Goal: Register for event/course

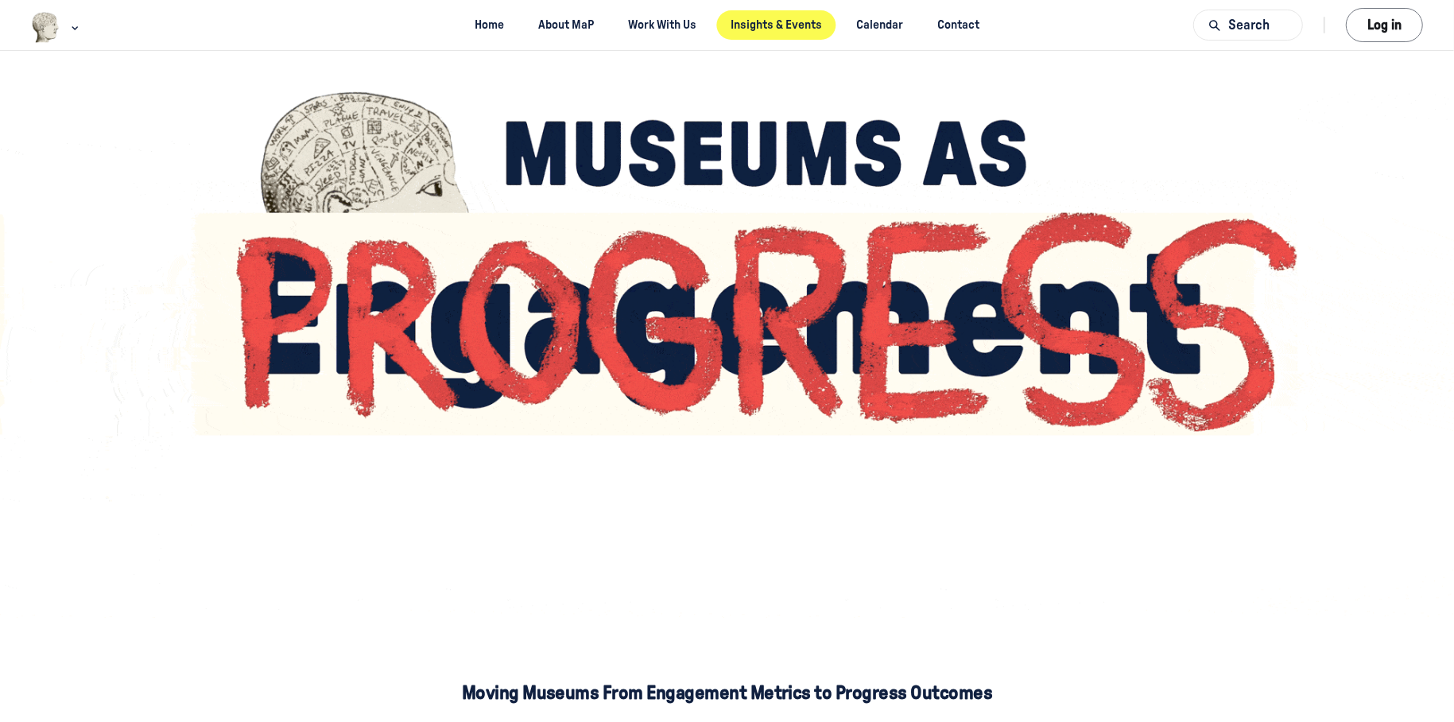
click at [751, 22] on link "Insights & Events" at bounding box center [776, 24] width 119 height 29
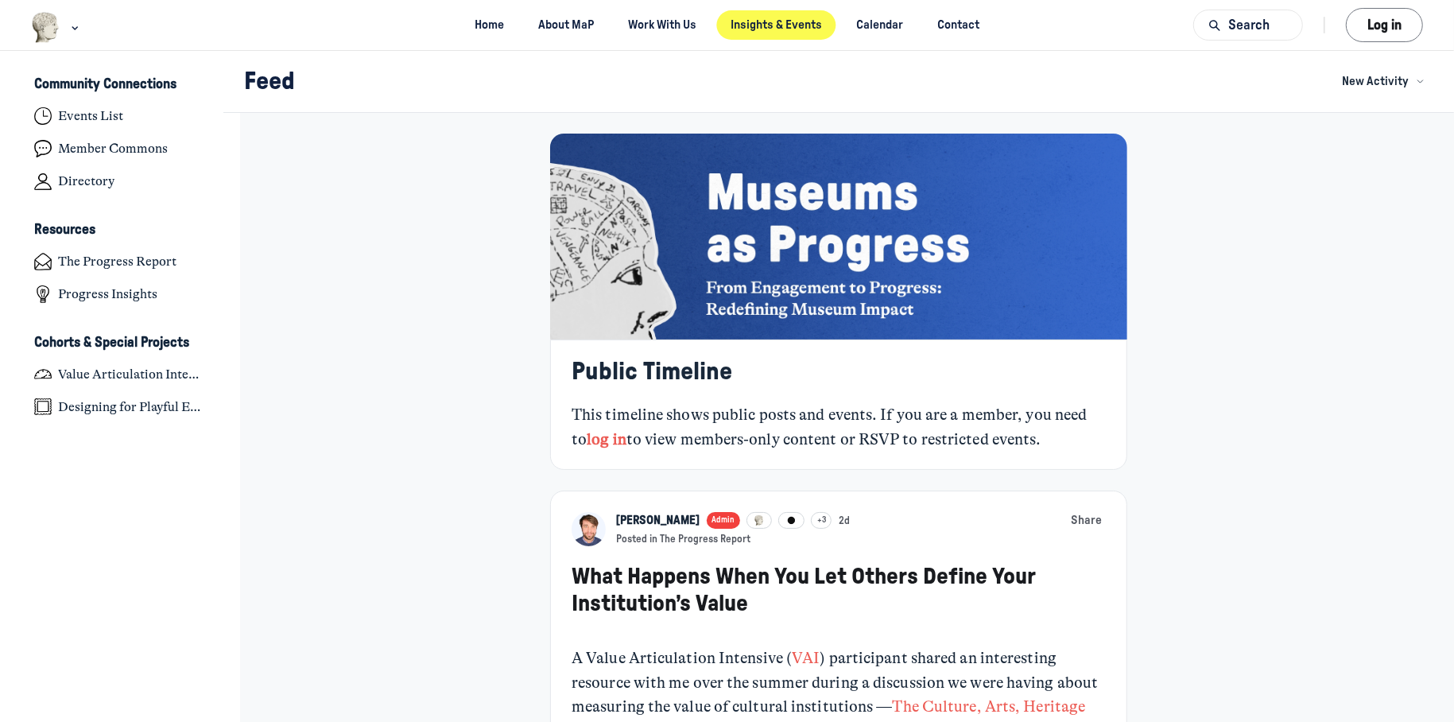
scroll to position [5034, 3124]
click at [93, 290] on h4 "Progress Insights" at bounding box center [107, 295] width 99 height 16
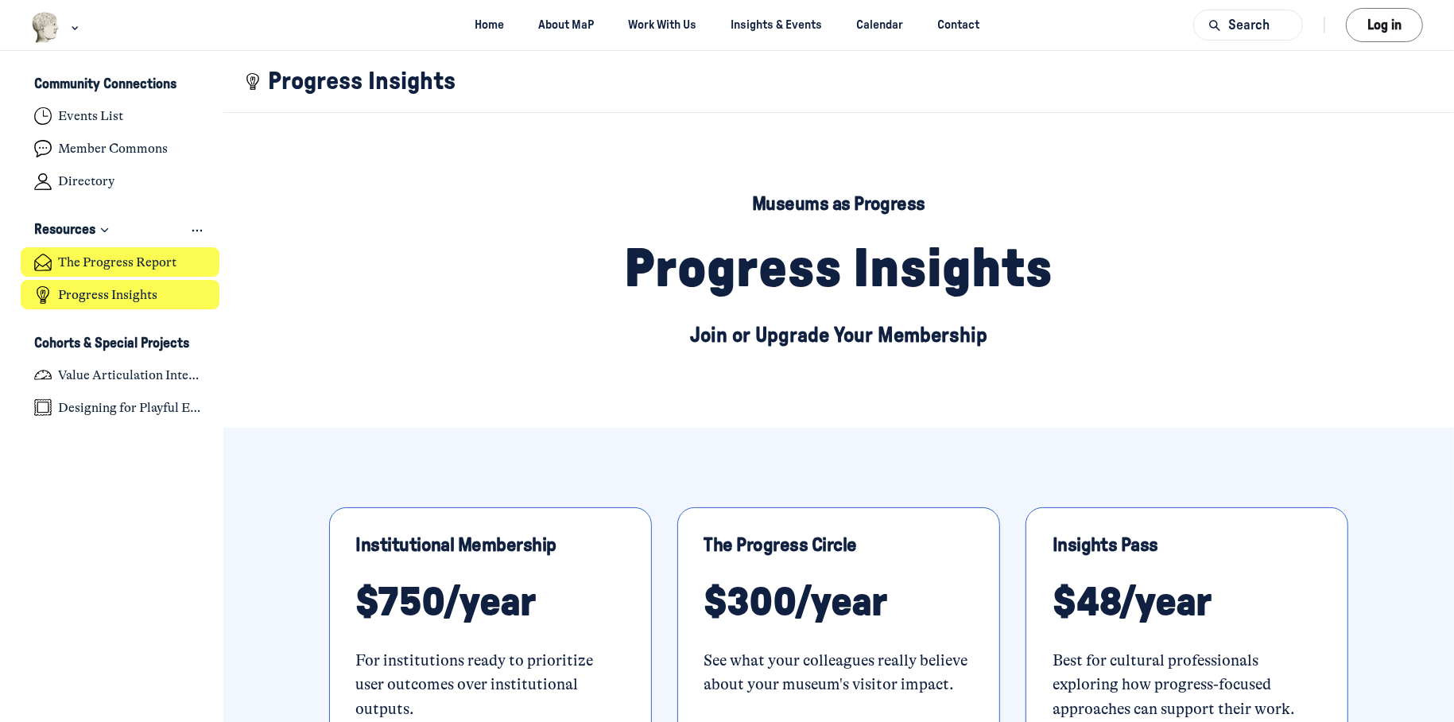
click at [116, 263] on h4 "The Progress Report" at bounding box center [117, 262] width 118 height 16
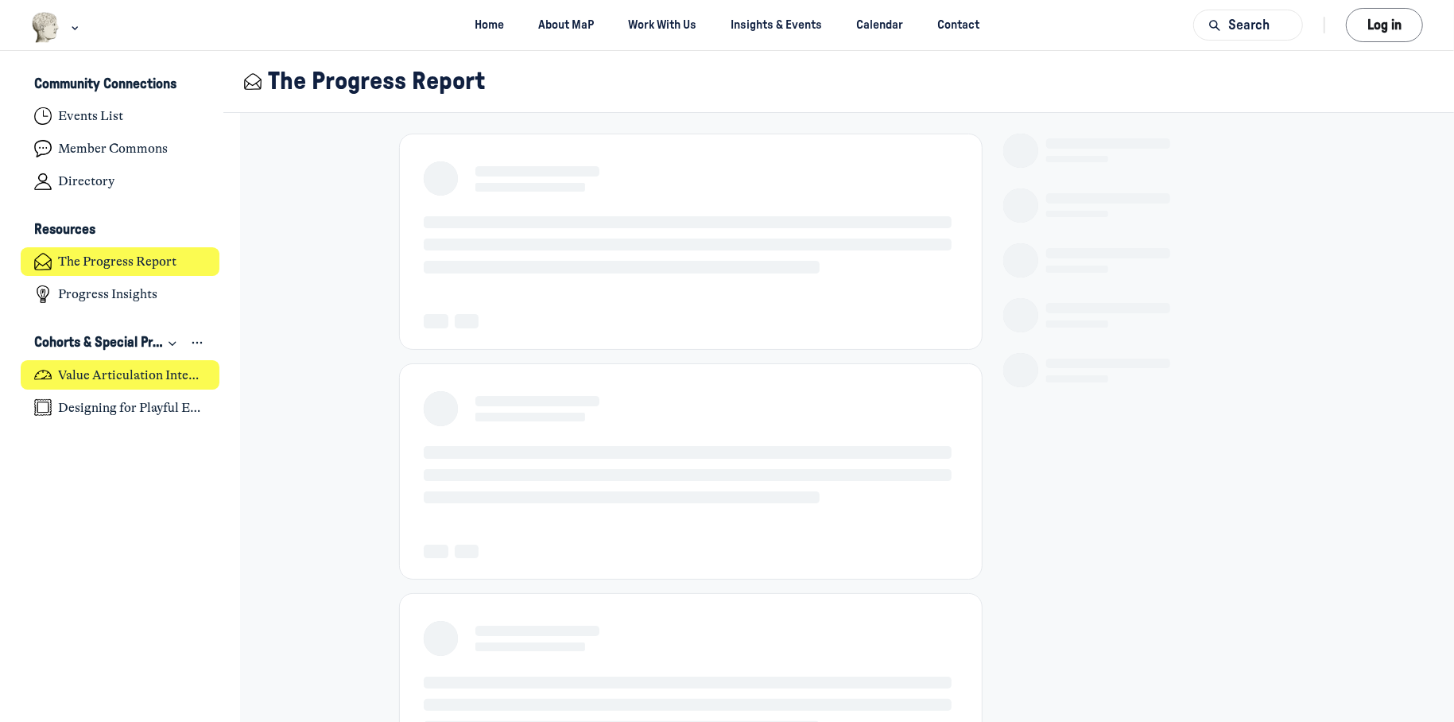
click at [121, 373] on h4 "Value Articulation Intensive (Cultural Leadership Lab)" at bounding box center [132, 375] width 148 height 16
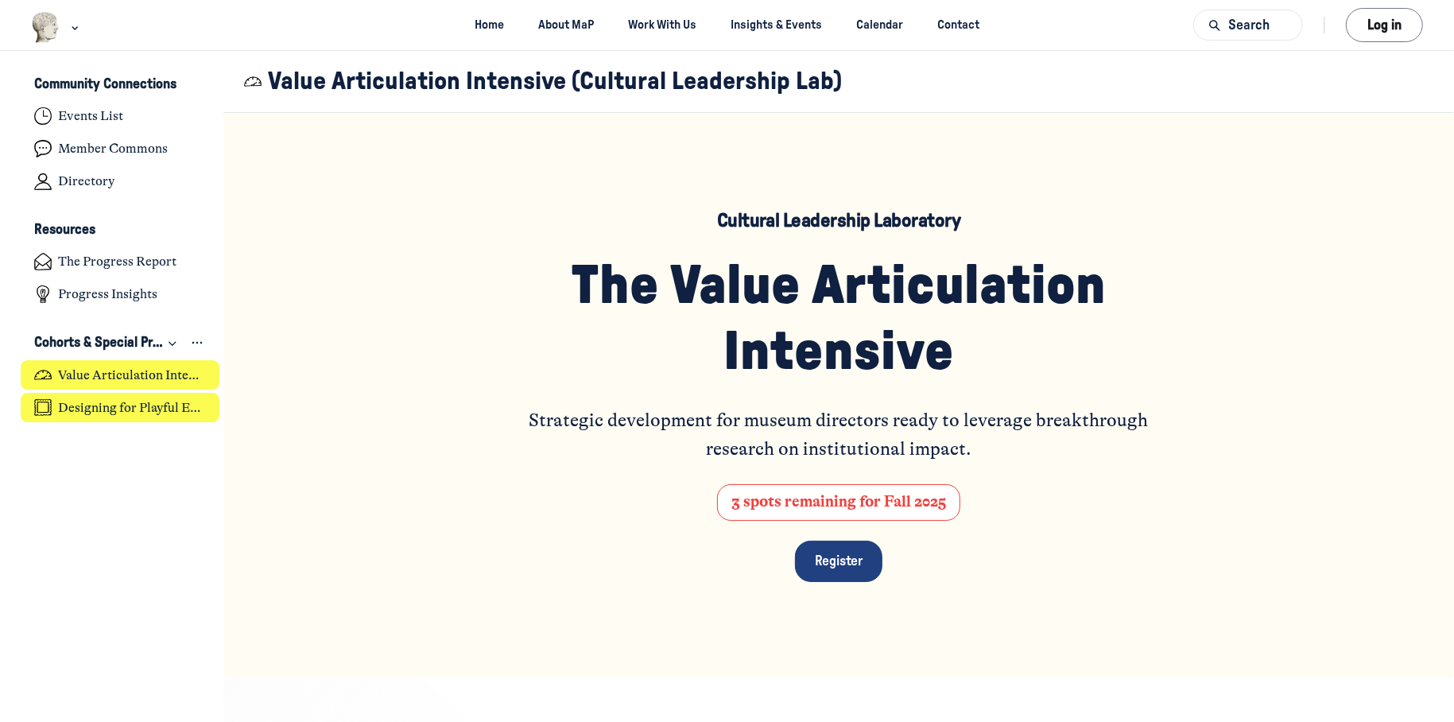
click at [118, 403] on h4 "Designing for Playful Engagement" at bounding box center [132, 408] width 148 height 16
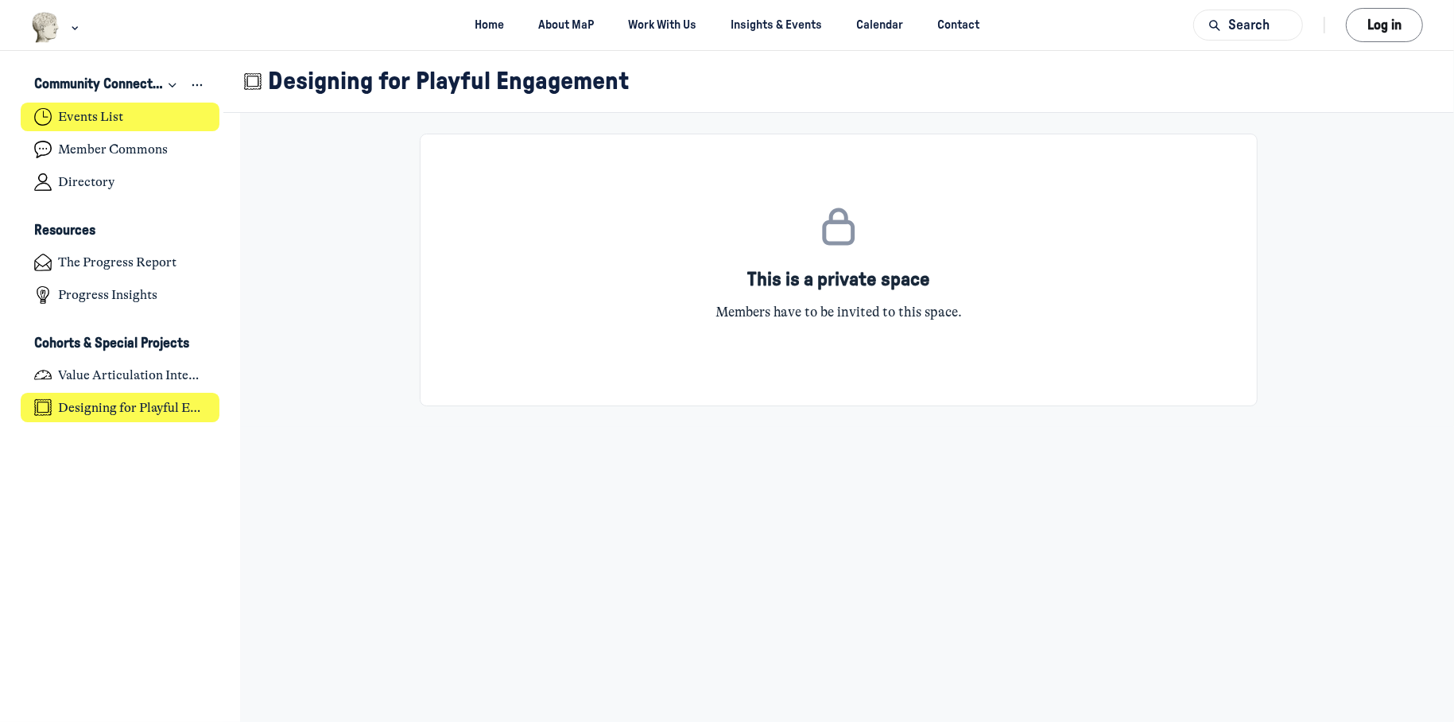
click at [107, 130] on link "Events List" at bounding box center [121, 117] width 200 height 29
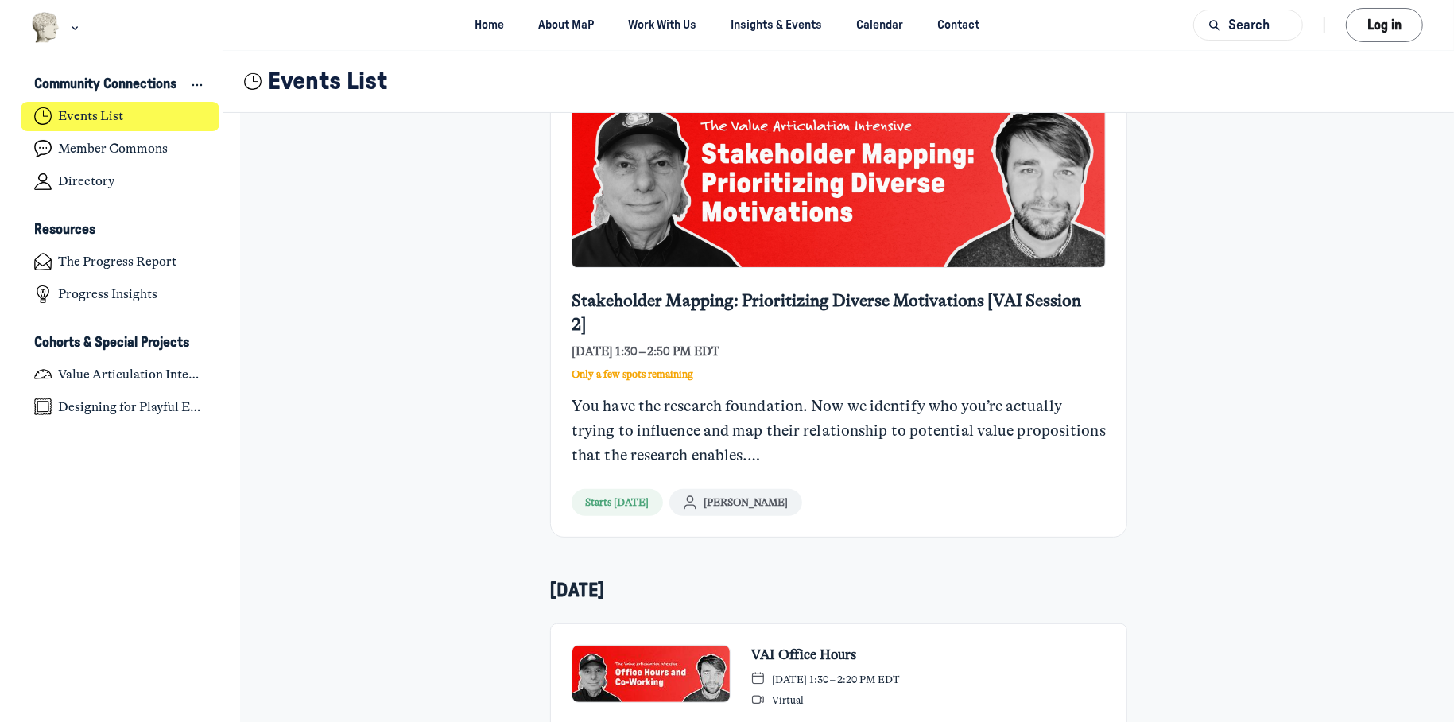
scroll to position [239, 0]
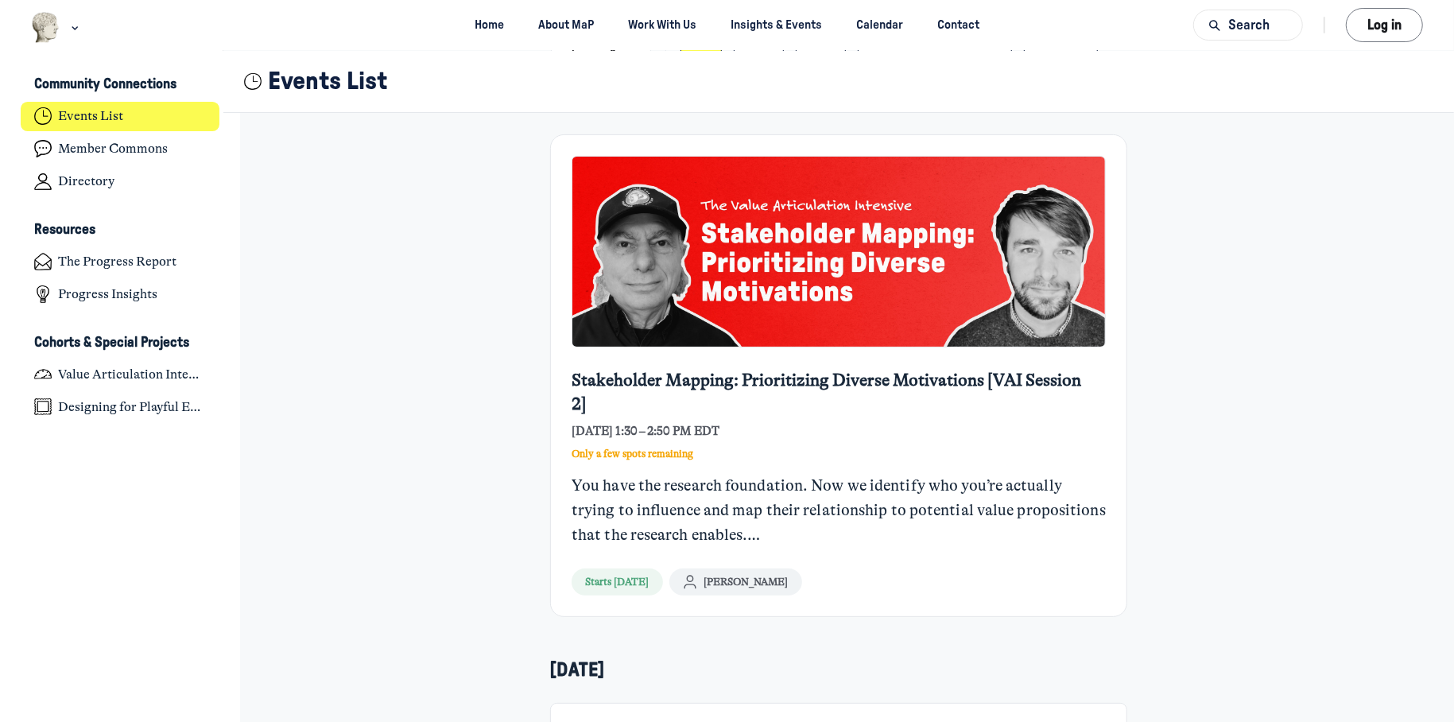
click at [748, 531] on br "Main Content" at bounding box center [754, 534] width 13 height 18
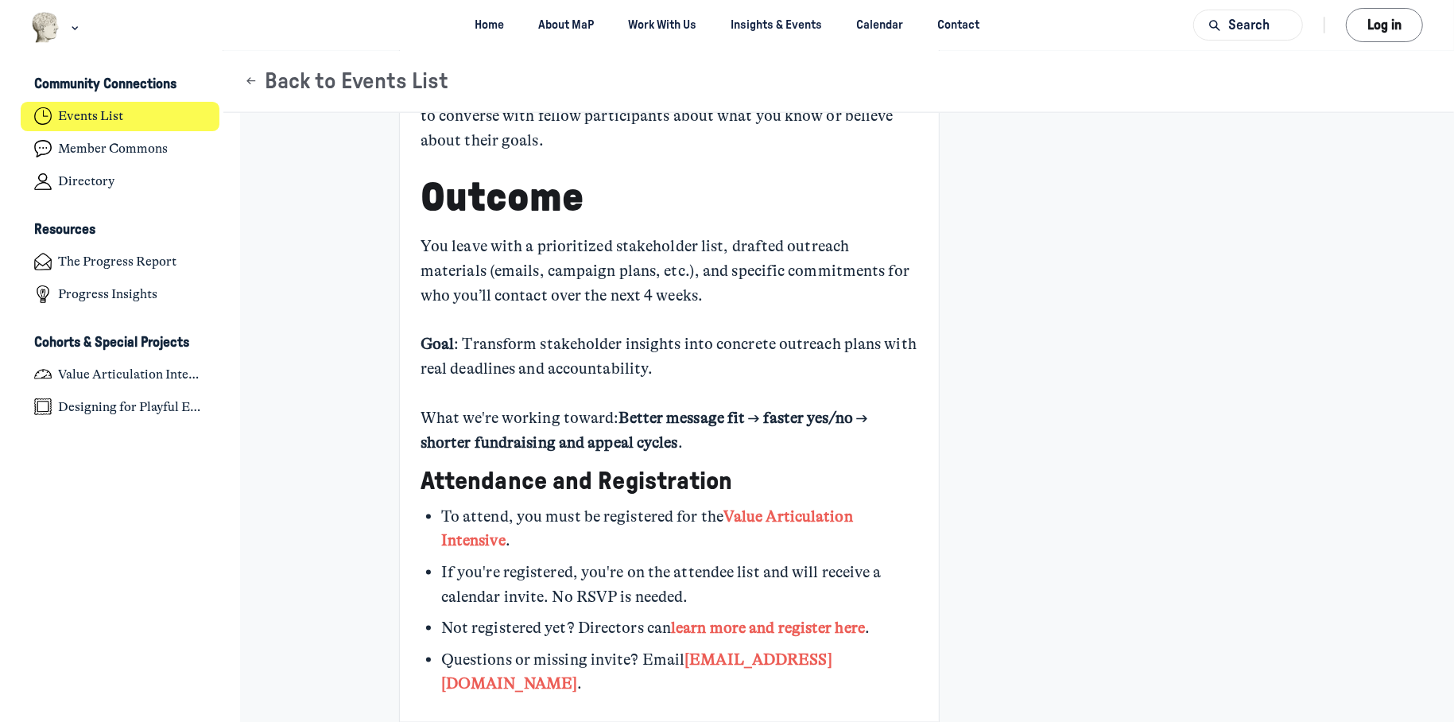
scroll to position [1829, 0]
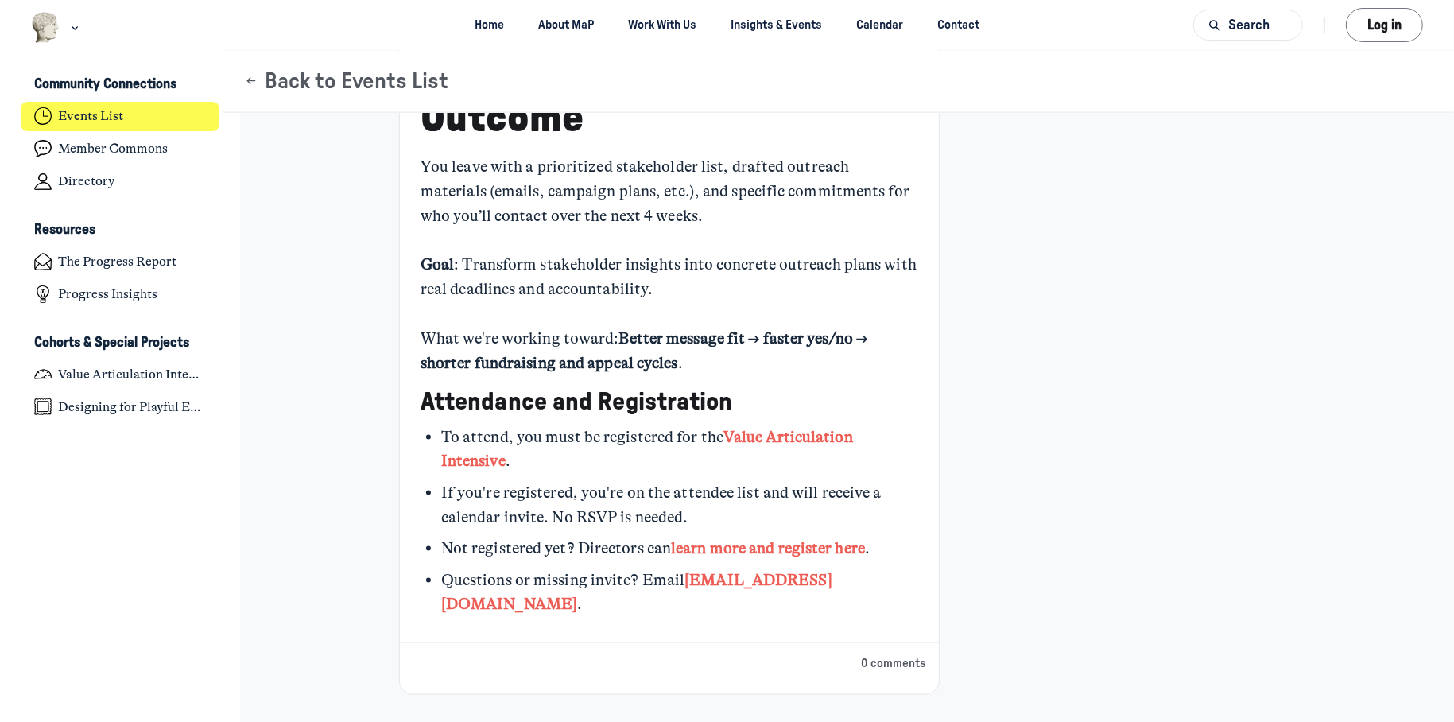
click at [760, 539] on strong "learn more and register here" at bounding box center [768, 548] width 194 height 18
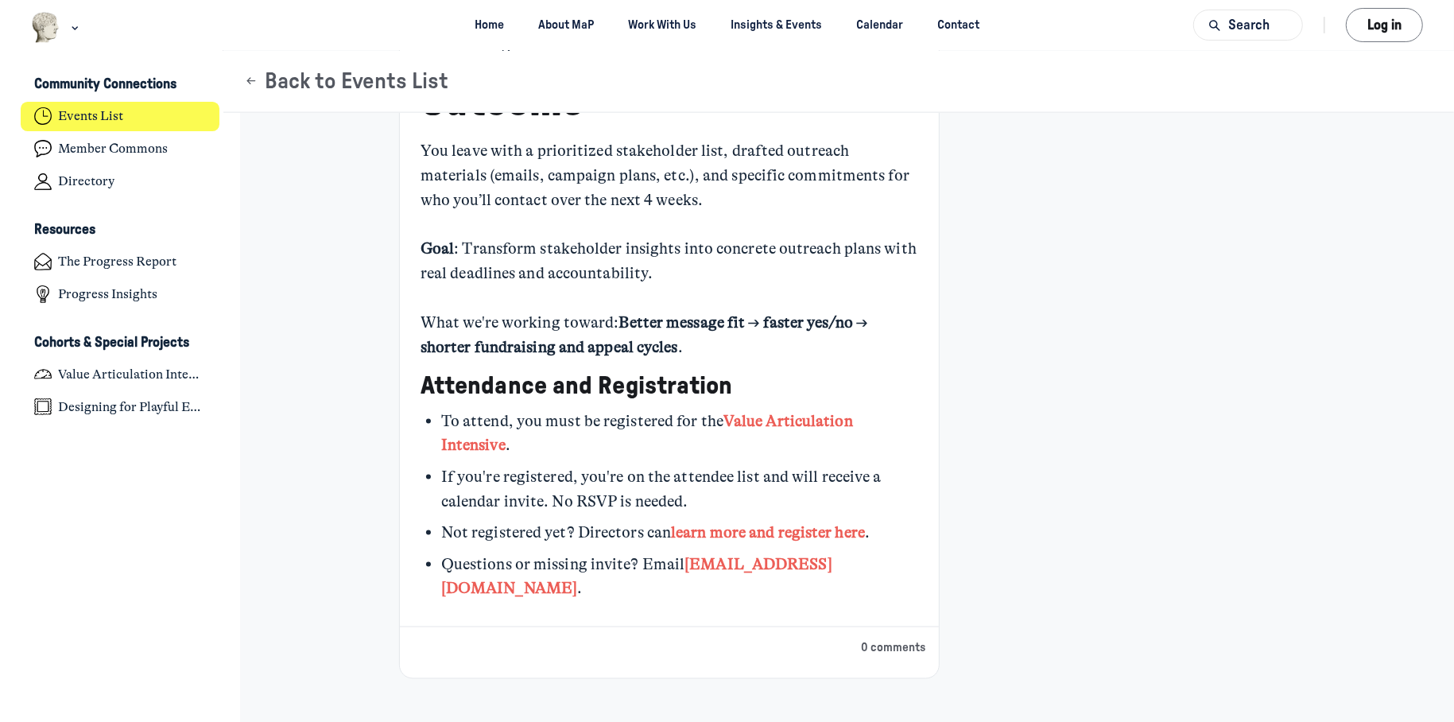
click at [787, 412] on strong "Value Articulation Intensive" at bounding box center [647, 433] width 412 height 43
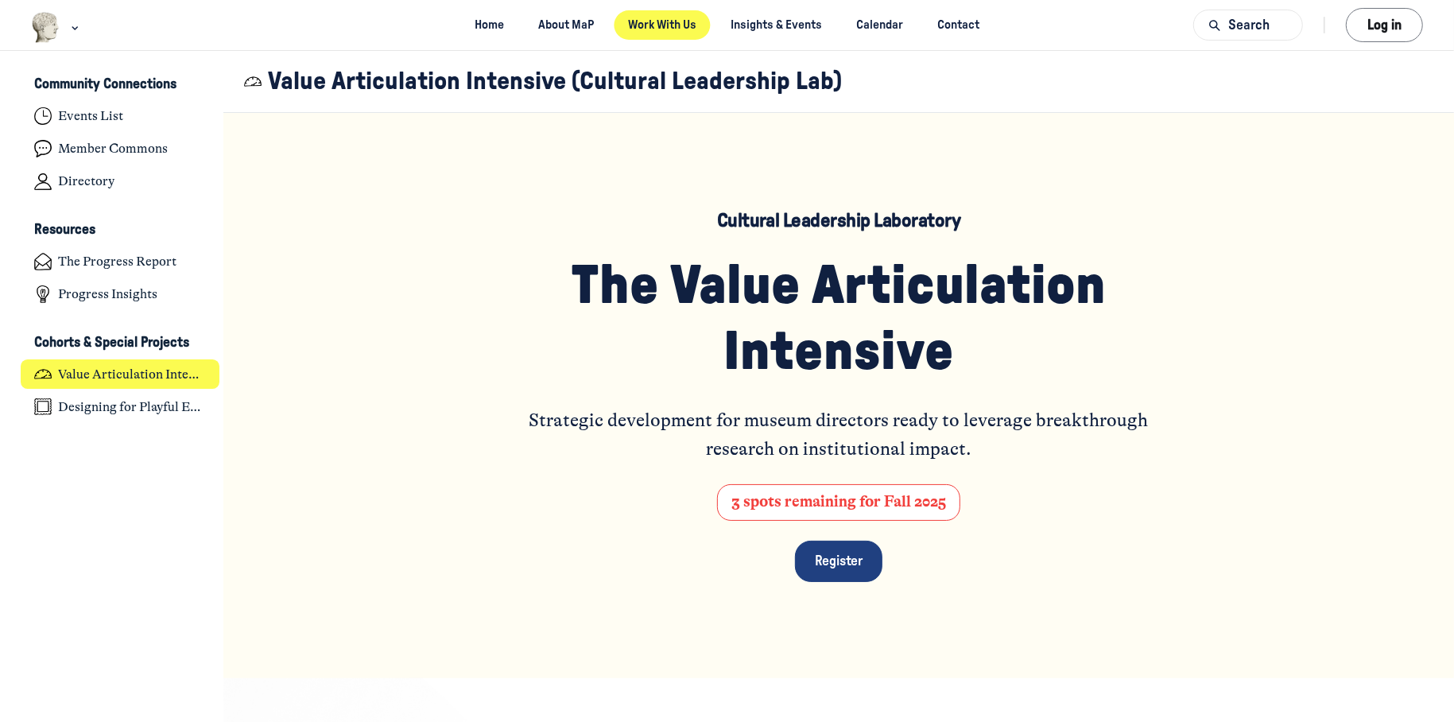
click at [696, 16] on link "Work With Us" at bounding box center [663, 24] width 96 height 29
